Goal: Task Accomplishment & Management: Manage account settings

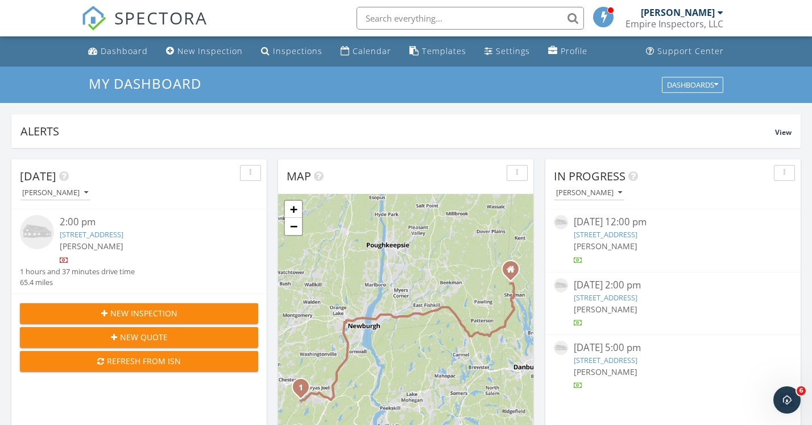
click at [695, 242] on div "[PERSON_NAME]" at bounding box center [673, 246] width 199 height 12
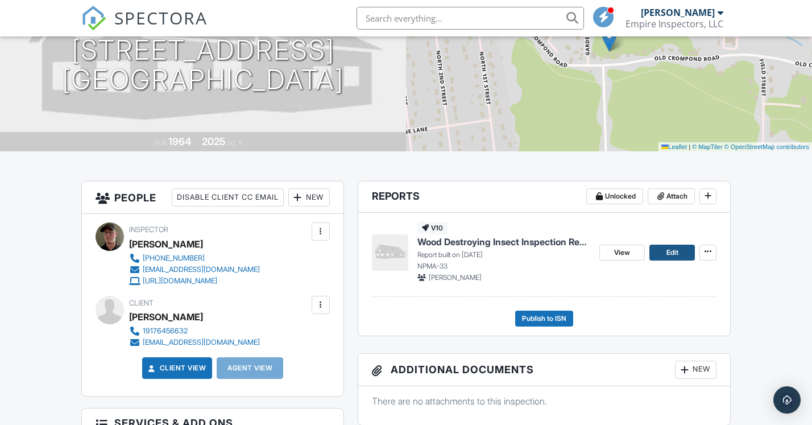
click at [664, 251] on link "Edit" at bounding box center [673, 253] width 46 height 16
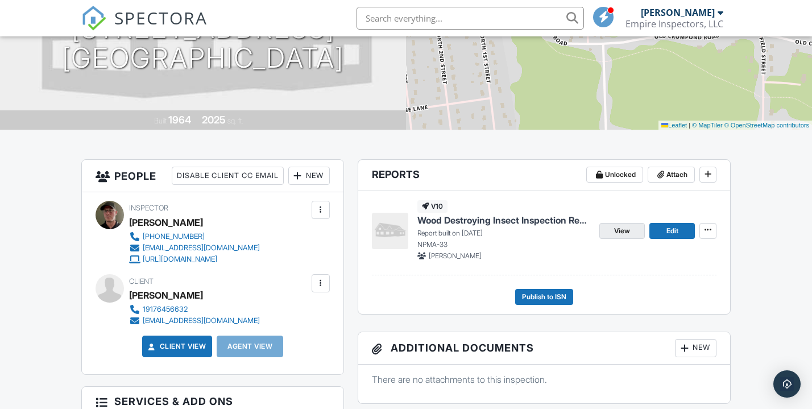
click at [623, 232] on span "View" at bounding box center [622, 230] width 16 height 11
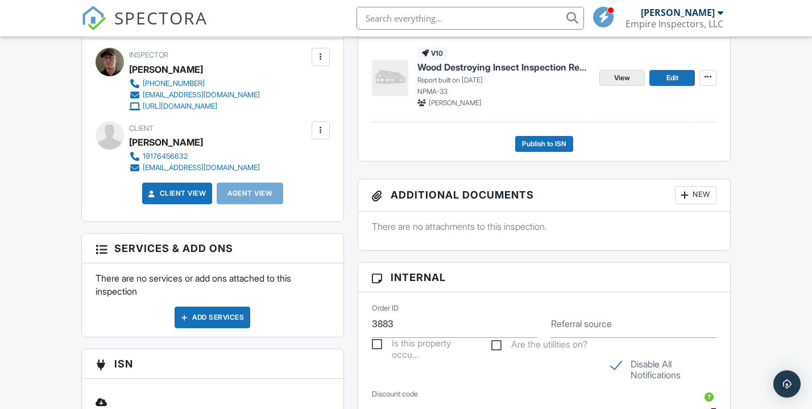
click at [626, 82] on span "View" at bounding box center [622, 77] width 16 height 11
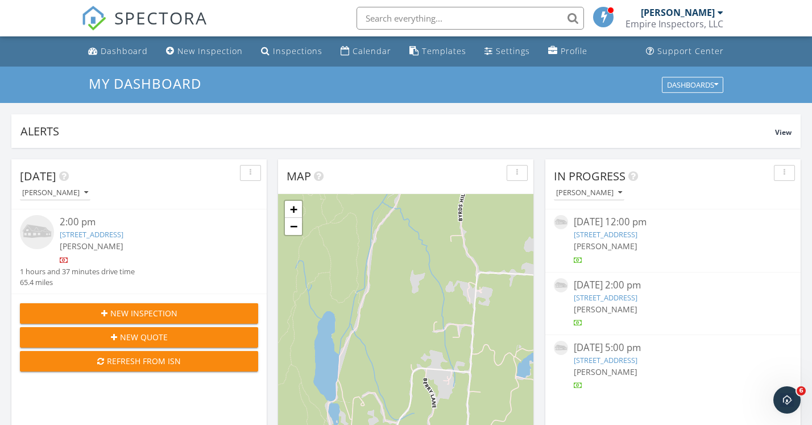
scroll to position [1036, 813]
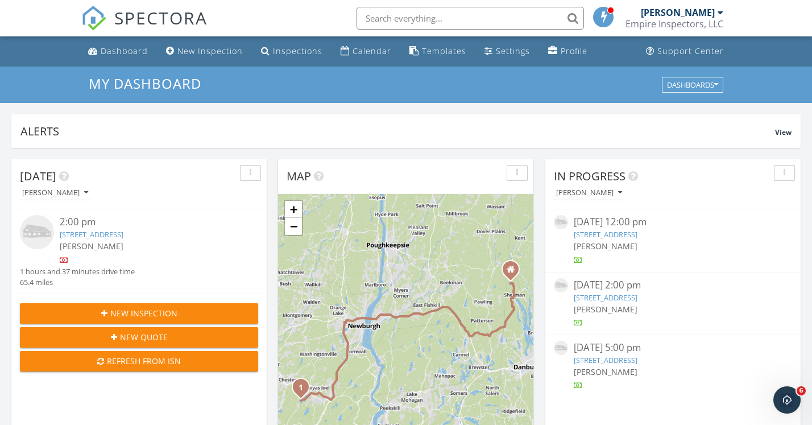
click at [638, 238] on link "3816 Old Crompond Rd, Cortlandt Manor, NY 10567" at bounding box center [606, 234] width 64 height 10
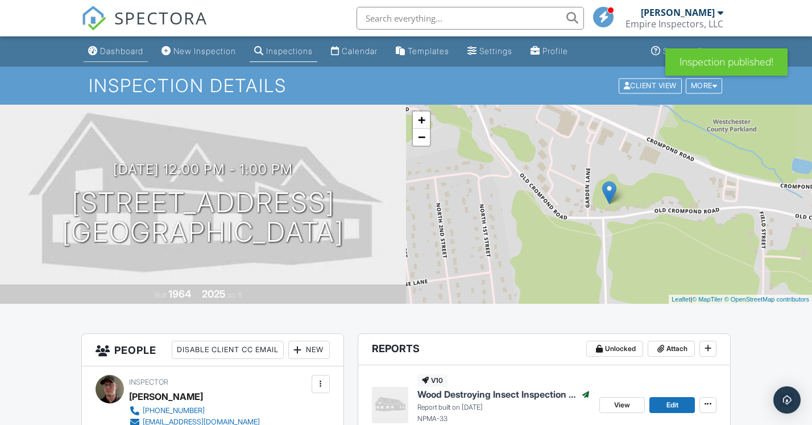
click at [131, 52] on div "Dashboard" at bounding box center [121, 51] width 43 height 10
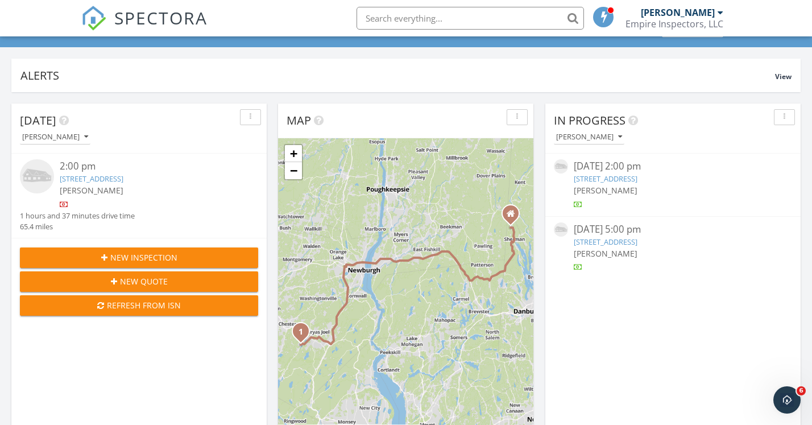
click at [81, 217] on div "1 hours and 37 minutes drive time" at bounding box center [77, 215] width 115 height 11
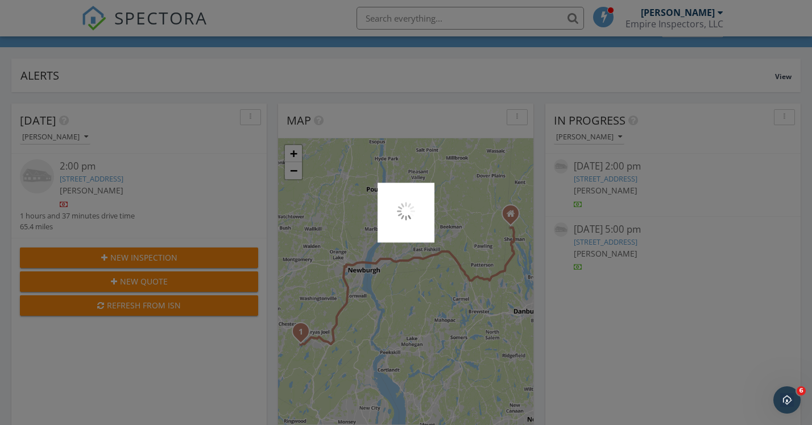
click at [139, 27] on div at bounding box center [406, 212] width 812 height 425
